Goal: Task Accomplishment & Management: Manage account settings

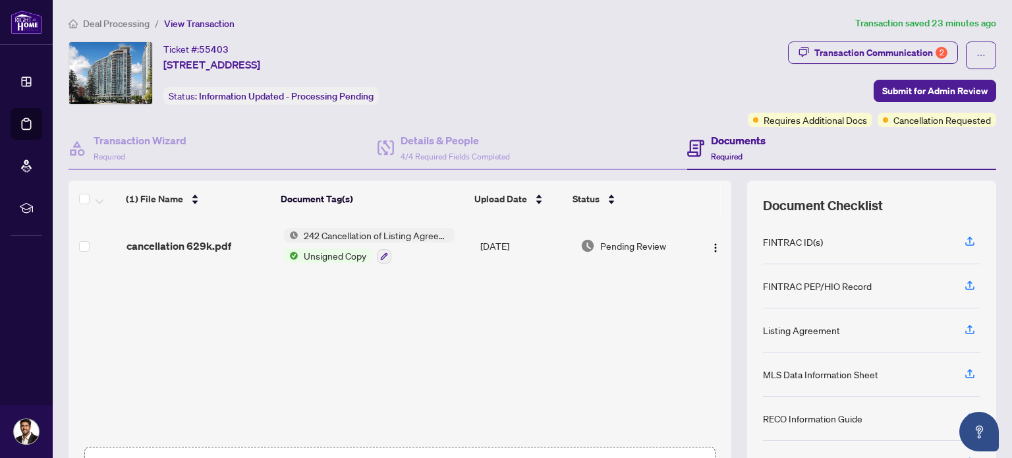
scroll to position [94, 0]
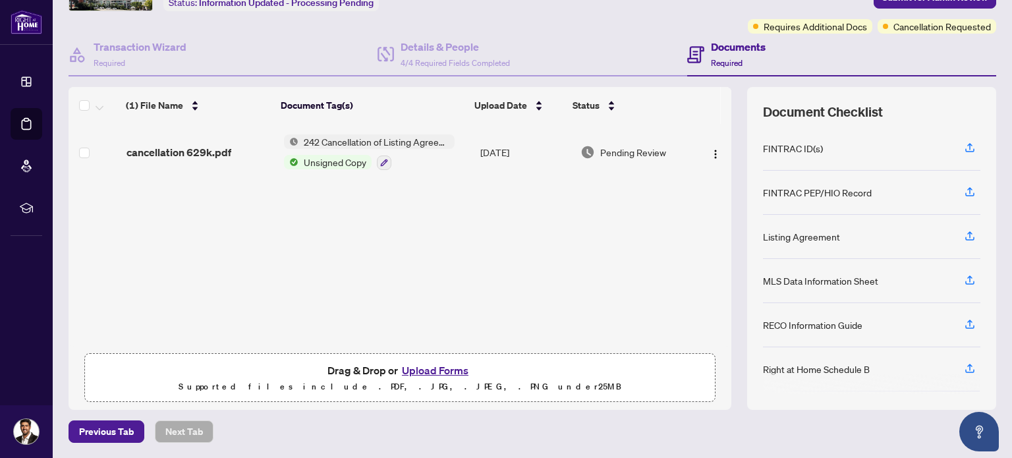
click at [432, 366] on button "Upload Forms" at bounding box center [435, 370] width 74 height 17
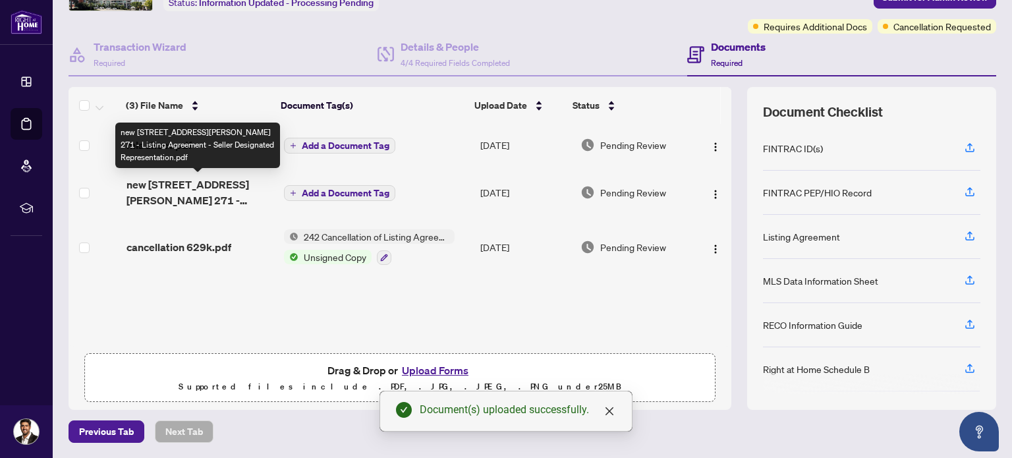
click at [165, 202] on span "new 210 68 Grangeway Aneela 629k - Ontario 271 - Listing Agreement - Seller Des…" at bounding box center [199, 193] width 147 height 32
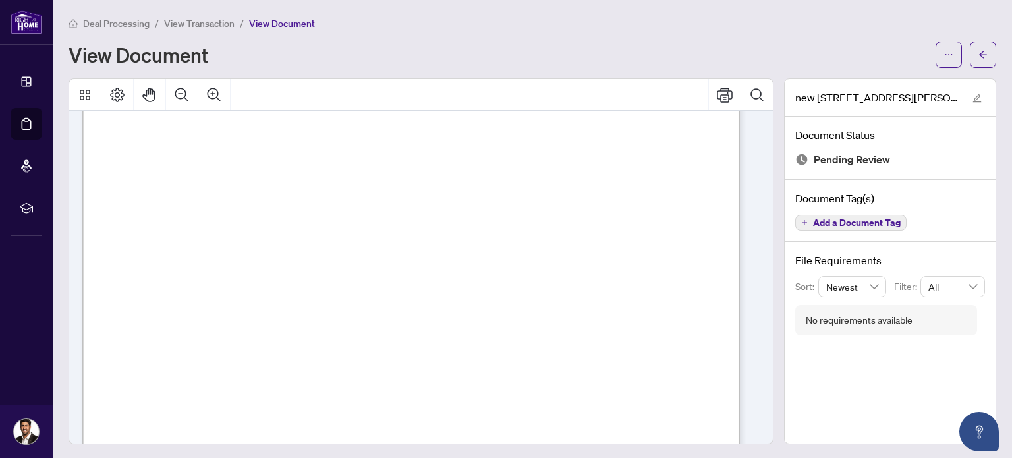
scroll to position [4031, 0]
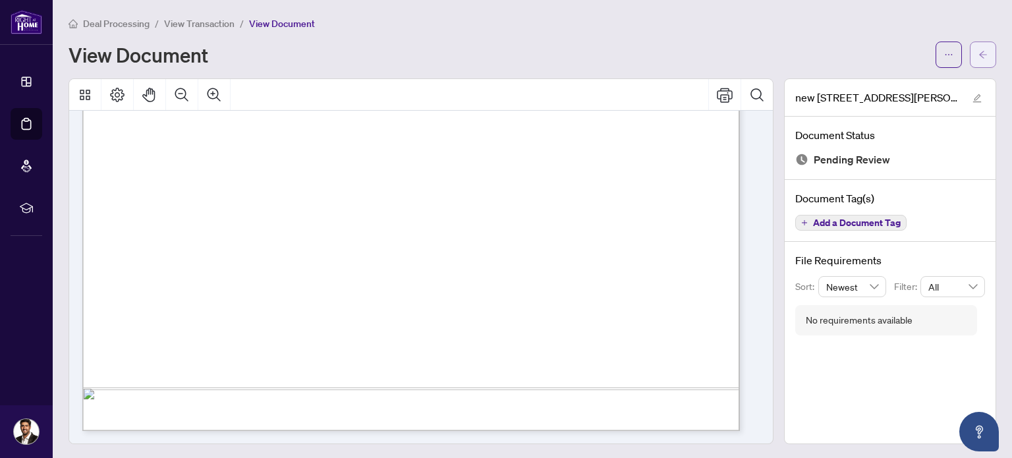
click at [978, 56] on icon "arrow-left" at bounding box center [982, 54] width 9 height 9
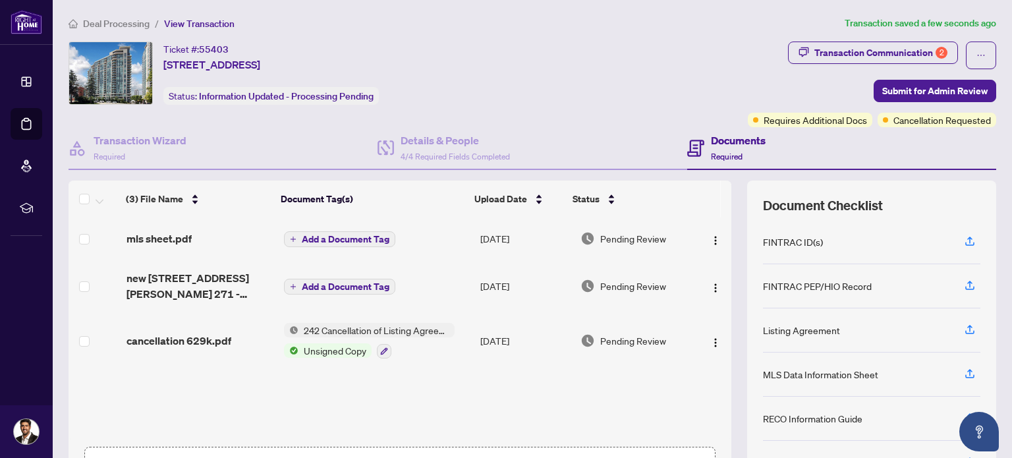
click at [312, 282] on span "Add a Document Tag" at bounding box center [346, 286] width 88 height 9
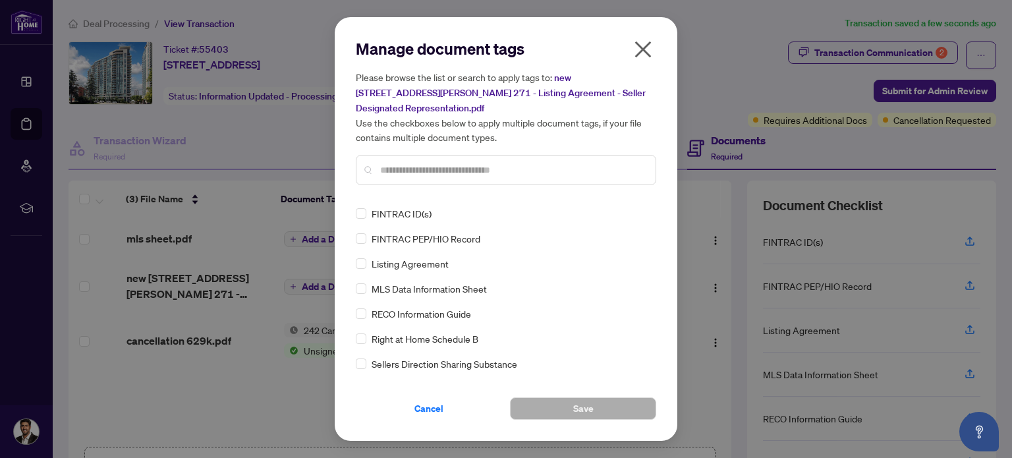
click at [642, 47] on icon "close" at bounding box center [642, 49] width 21 height 21
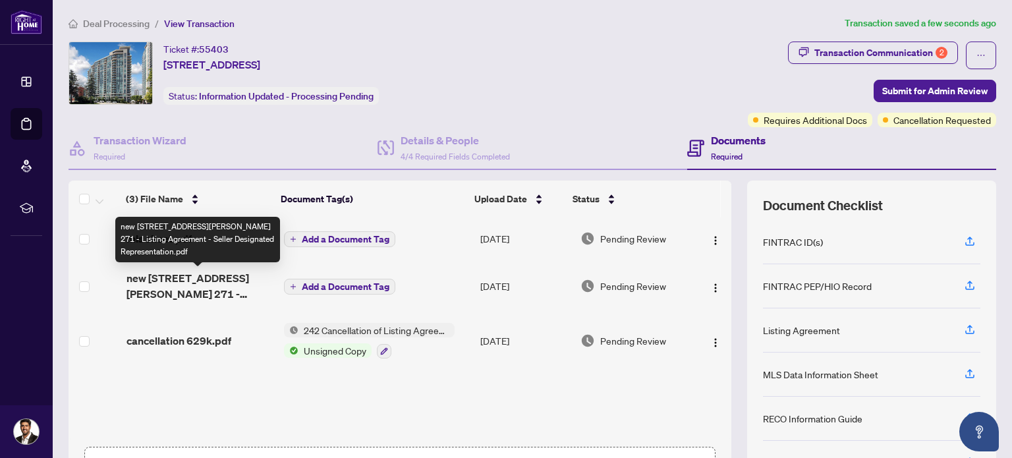
click at [200, 294] on span "new 210 68 Grangeway Aneela 629k - Ontario 271 - Listing Agreement - Seller Des…" at bounding box center [199, 286] width 147 height 32
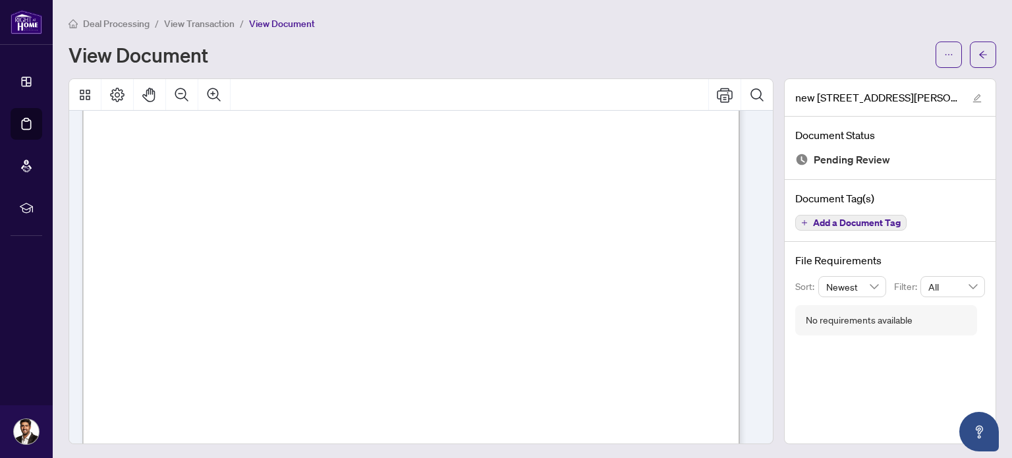
scroll to position [3628, 0]
drag, startPoint x: 756, startPoint y: 181, endPoint x: 751, endPoint y: 389, distance: 208.3
